Goal: Communication & Community: Answer question/provide support

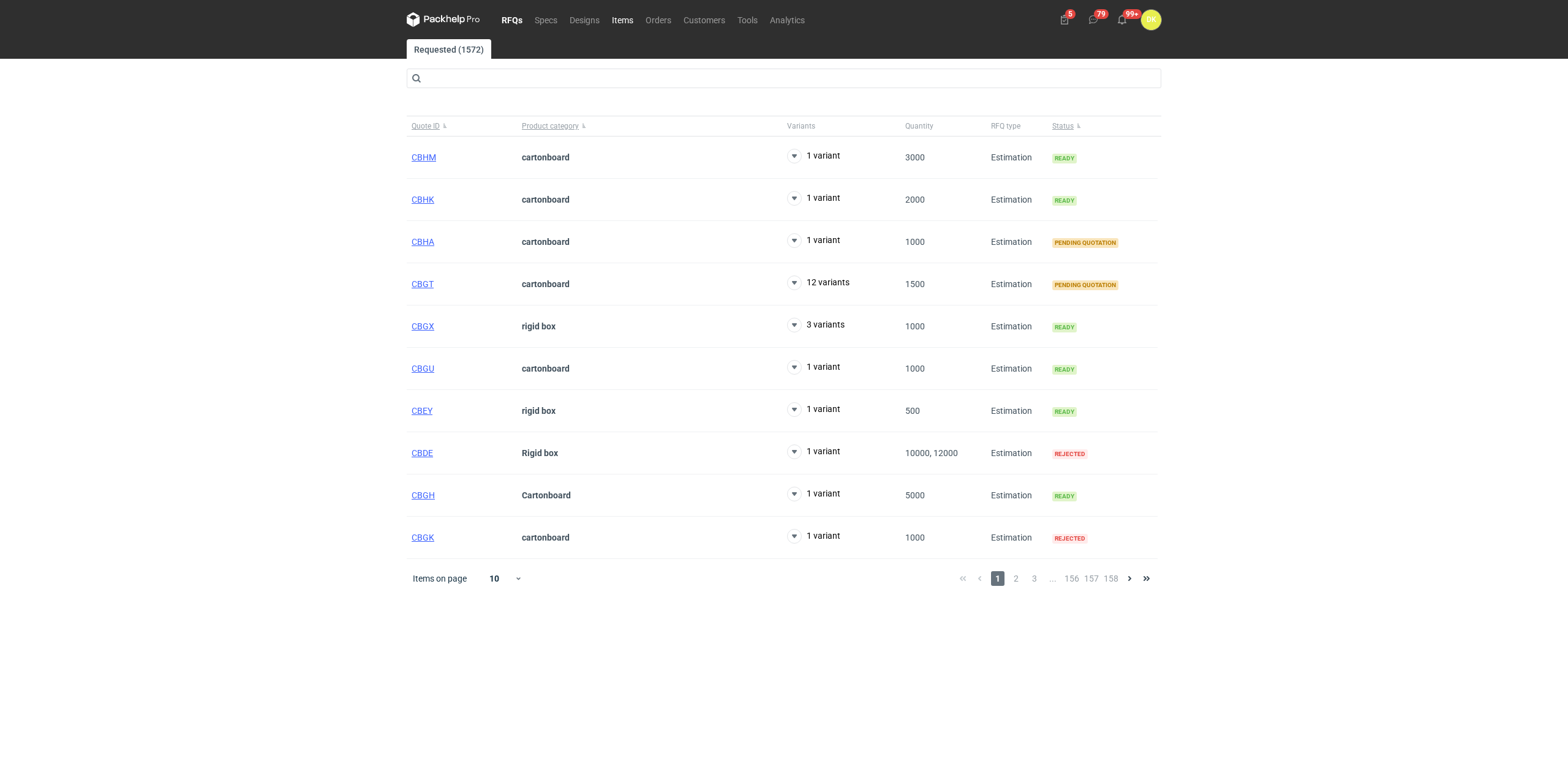
click at [635, 17] on link "Items" at bounding box center [622, 19] width 34 height 14
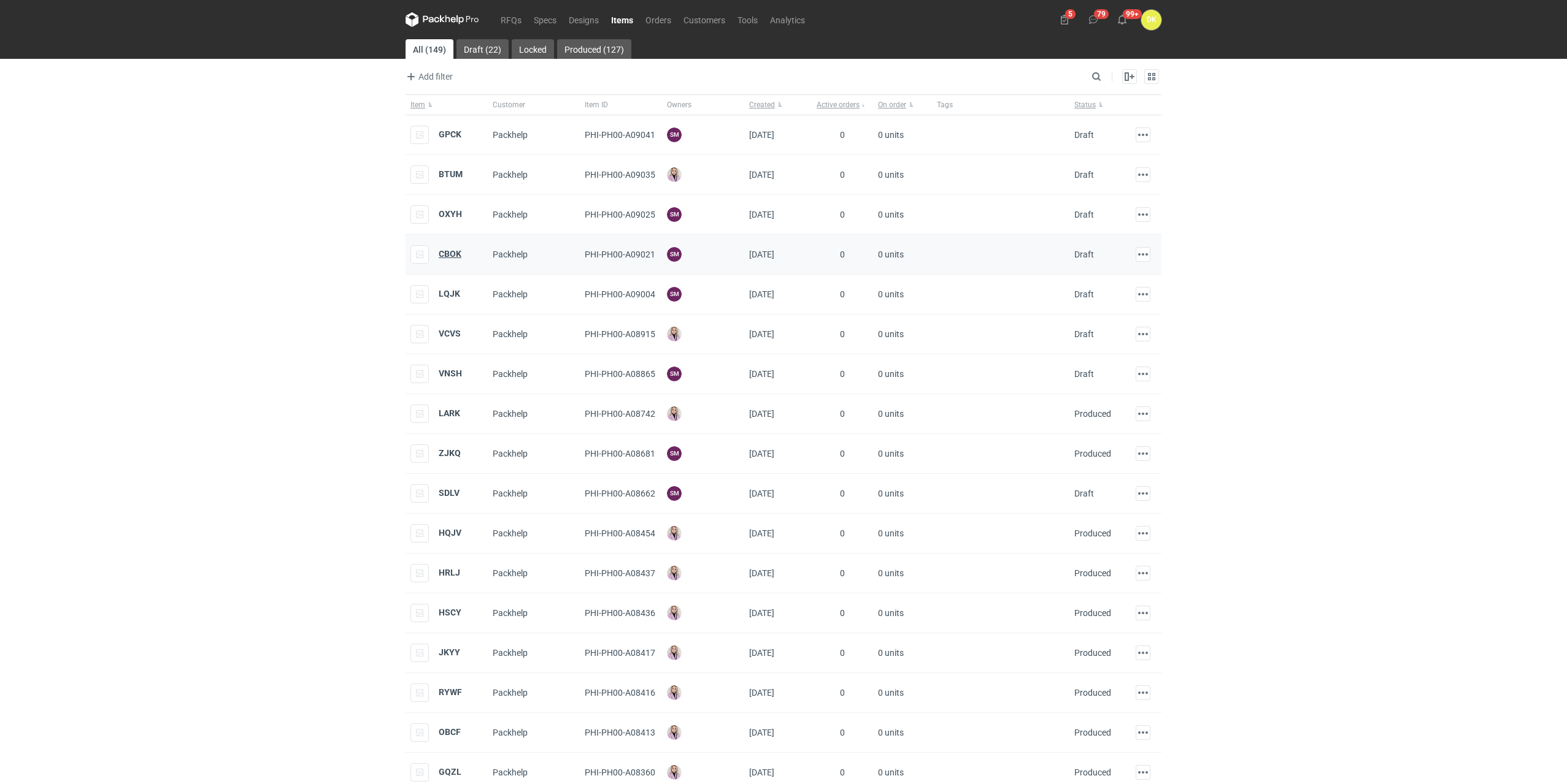
click at [439, 250] on strong "CBOK" at bounding box center [449, 254] width 22 height 10
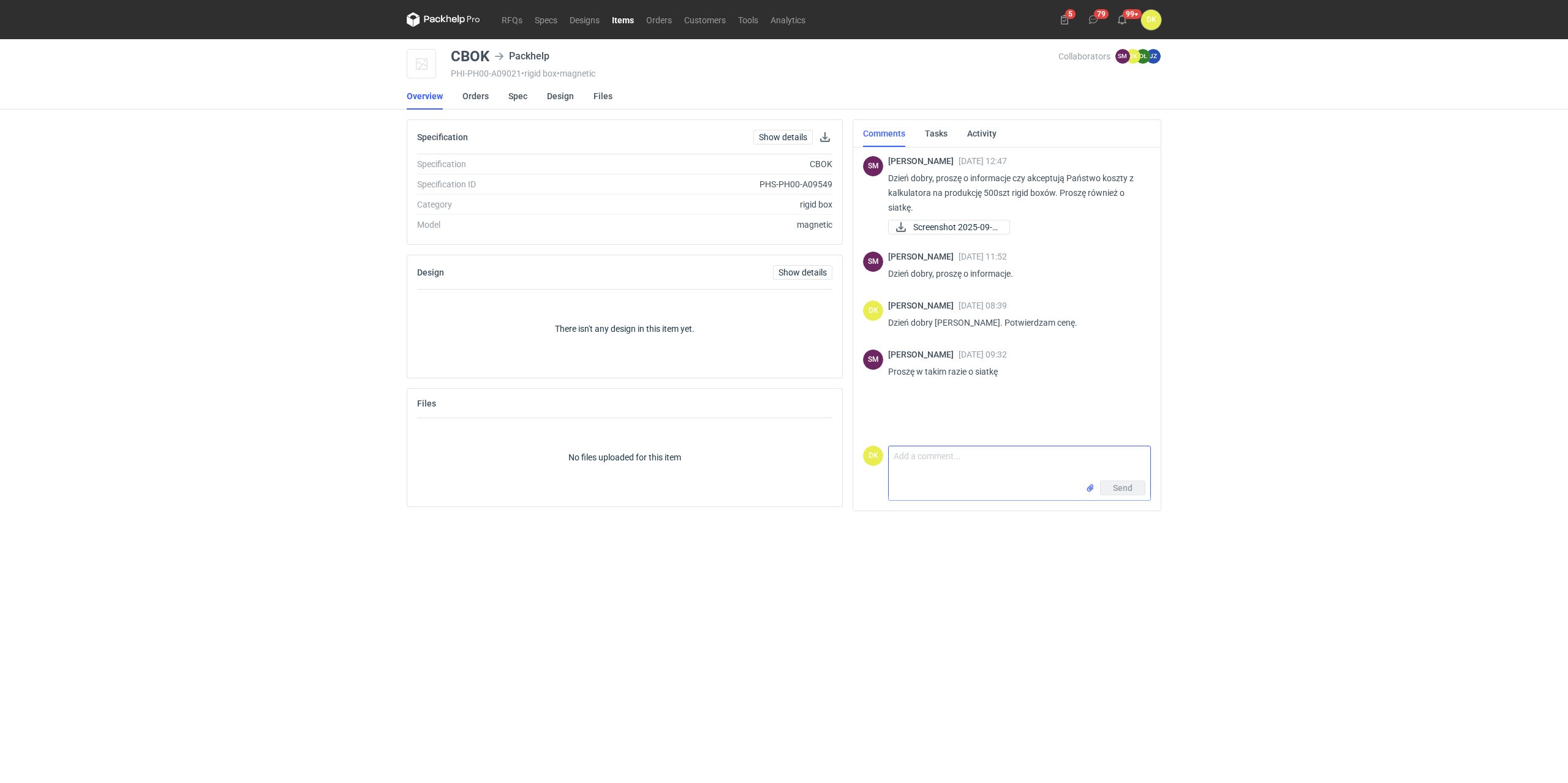
click at [919, 454] on textarea "Comment message" at bounding box center [1019, 464] width 261 height 35
type textarea "Dzień dobry [PERSON_NAME],"
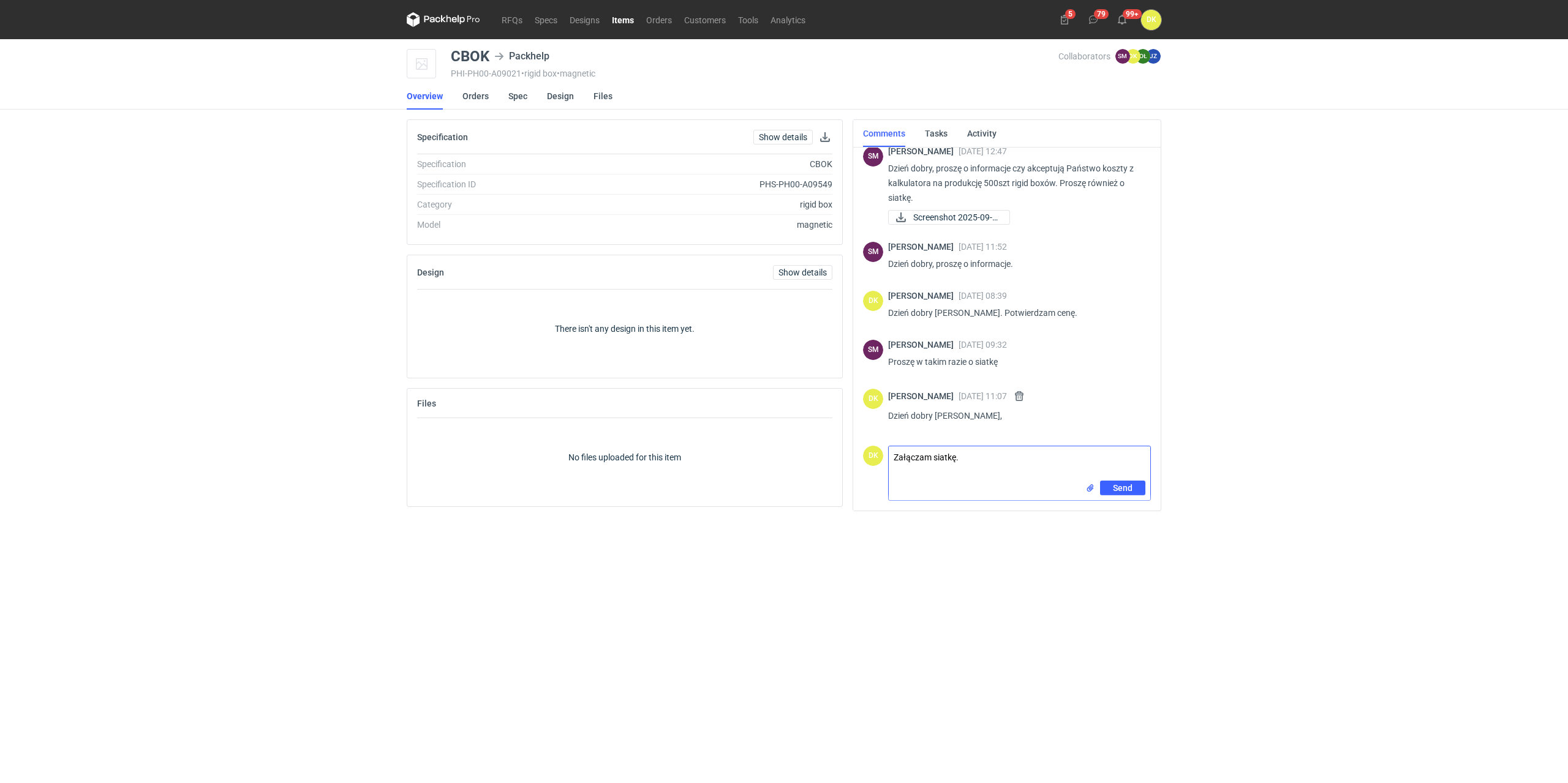
type textarea "Załączam siatkę."
click at [1122, 509] on span "Send" at bounding box center [1122, 509] width 19 height 9
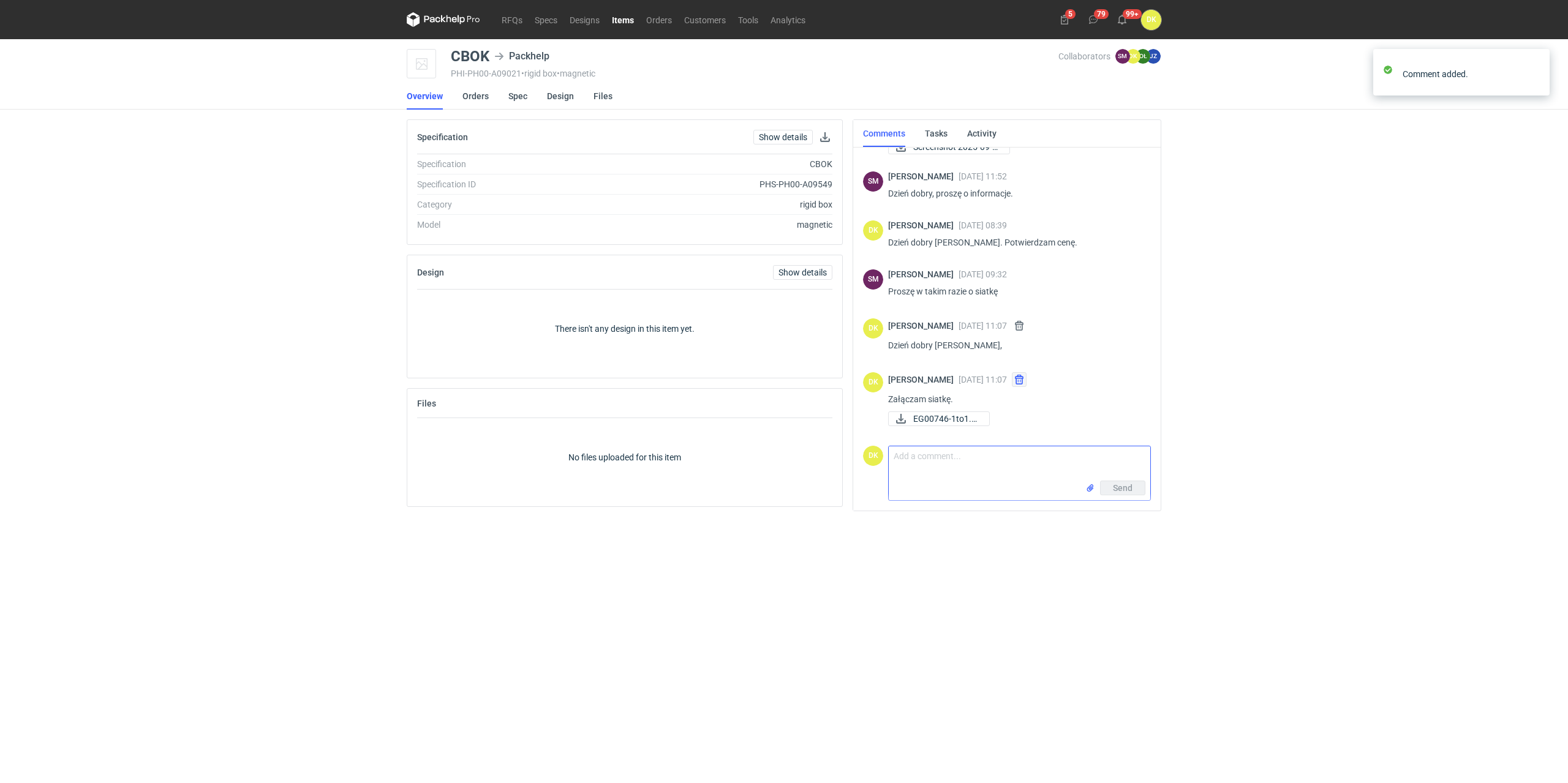
click at [1026, 377] on button "button" at bounding box center [1018, 379] width 14 height 14
click at [1026, 387] on button "button" at bounding box center [1018, 379] width 14 height 14
click at [1026, 384] on button "button" at bounding box center [1018, 379] width 14 height 14
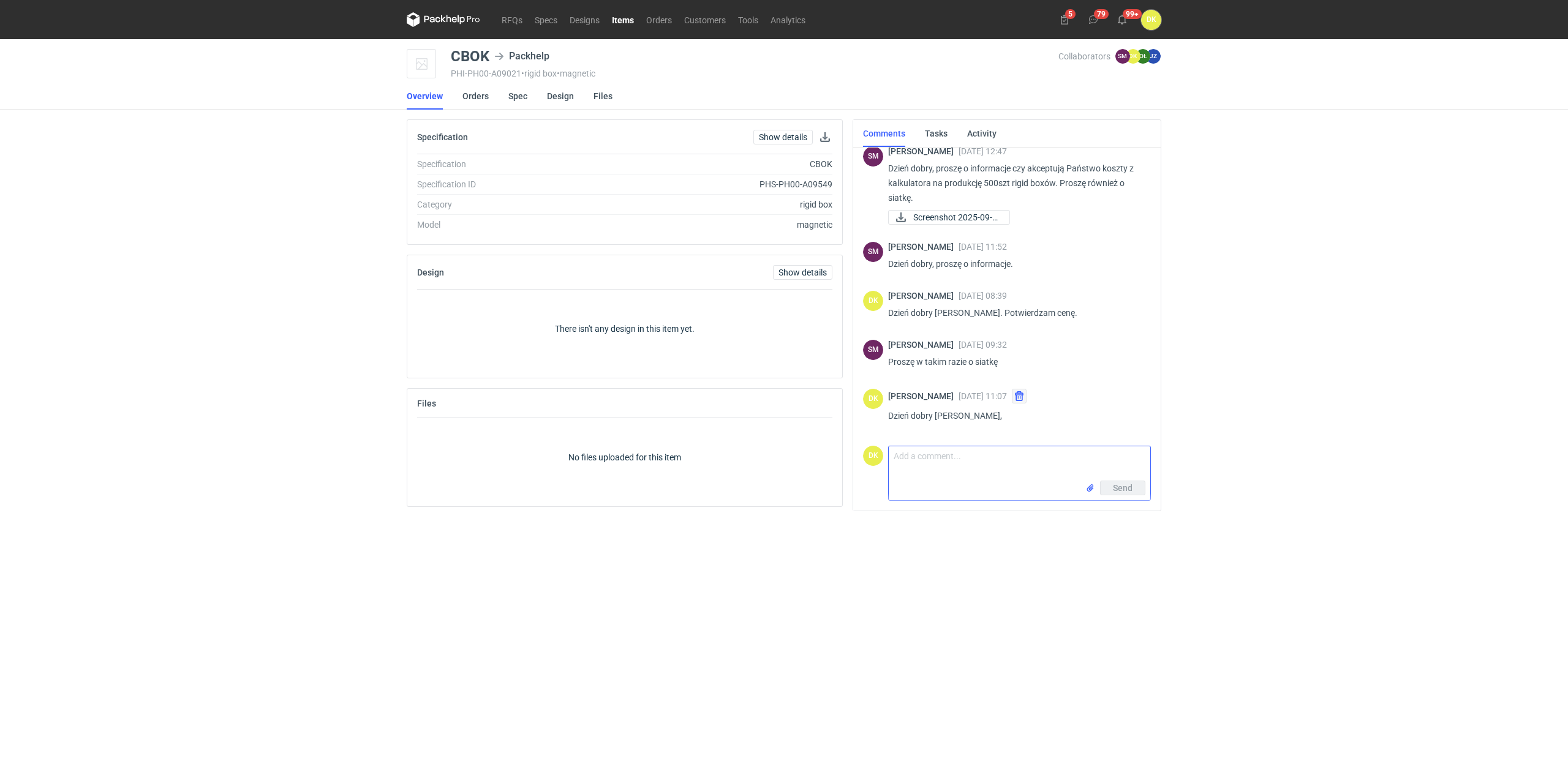
click at [1026, 398] on button "button" at bounding box center [1018, 395] width 14 height 14
click at [468, 92] on link "Orders" at bounding box center [475, 96] width 26 height 27
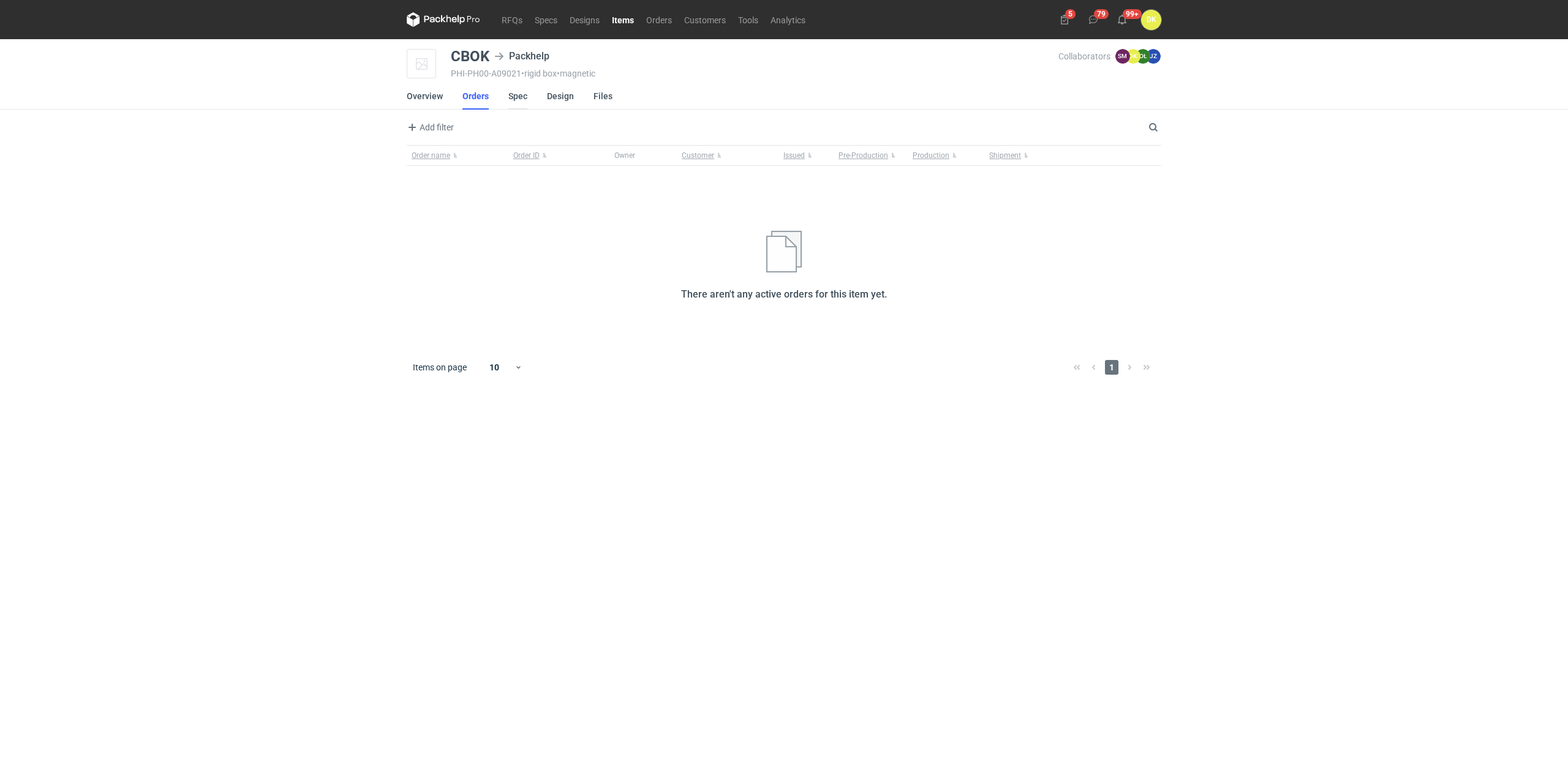
click at [513, 94] on link "Spec" at bounding box center [518, 96] width 19 height 27
